Goal: Information Seeking & Learning: Understand process/instructions

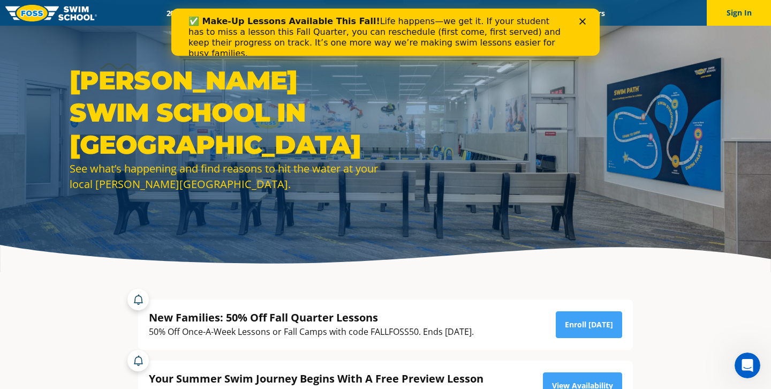
click at [584, 18] on polygon "Close" at bounding box center [582, 21] width 6 height 6
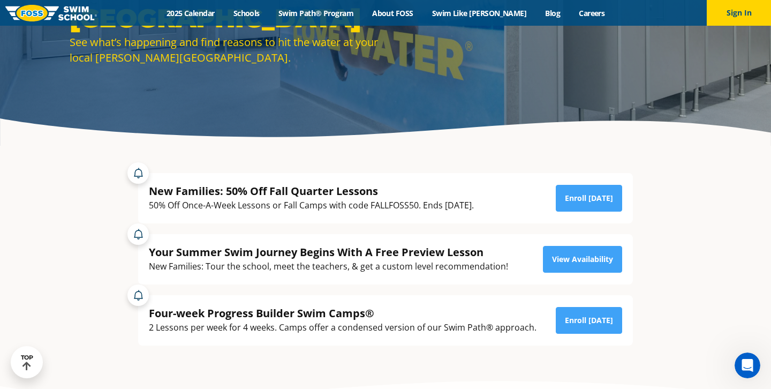
scroll to position [127, 0]
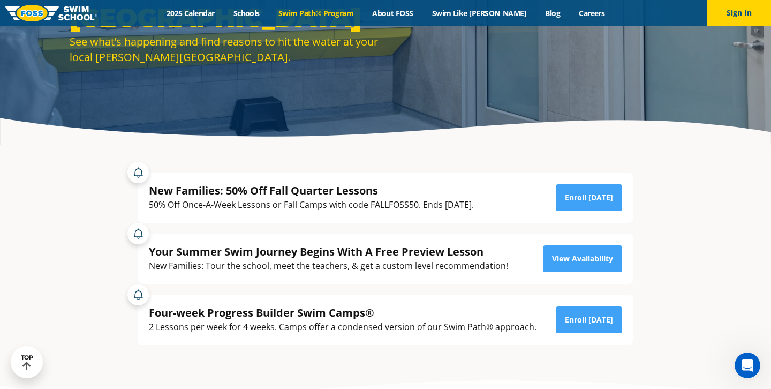
click at [345, 12] on link "Swim Path® Program" at bounding box center [316, 13] width 94 height 10
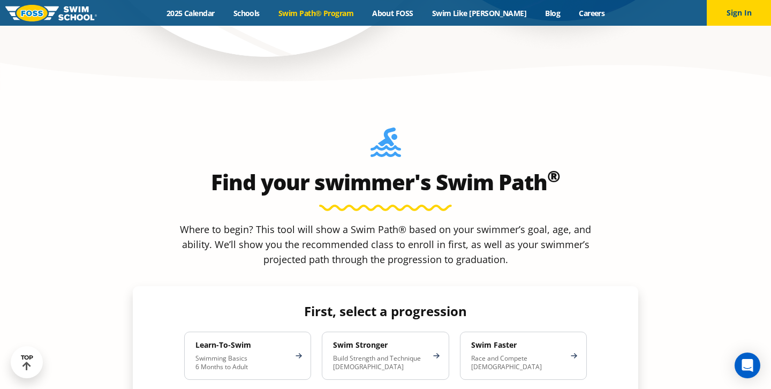
scroll to position [864, 0]
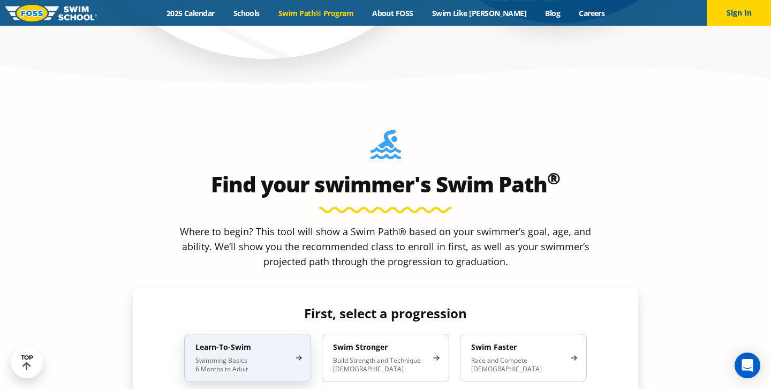
click at [245, 342] on h4 "Learn-To-Swim" at bounding box center [242, 347] width 94 height 10
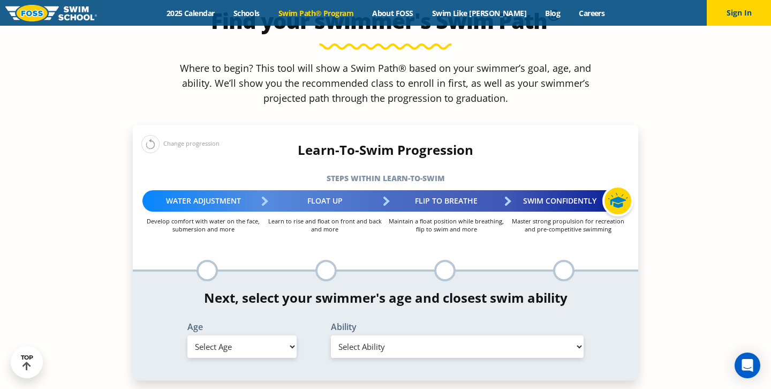
scroll to position [1052, 0]
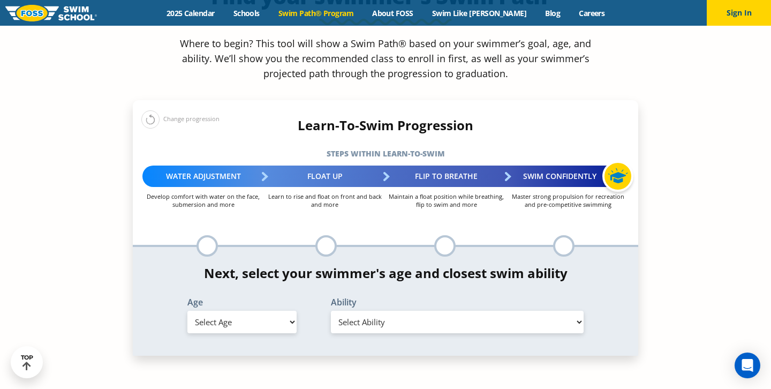
click at [253, 310] on select "Select Age [DEMOGRAPHIC_DATA] months - 1 year 1 year 2 years 3 years 4 years 5 …" at bounding box center [241, 321] width 109 height 22
select select "4-years"
click at [372, 310] on select "Select Ability First in-water experience When in the water, reliant on a life j…" at bounding box center [457, 321] width 253 height 22
select select "4-years-in-open-water-able-to-swim-for-at-least-15-ft-back-to-safety-while-flip…"
